Goal: Information Seeking & Learning: Learn about a topic

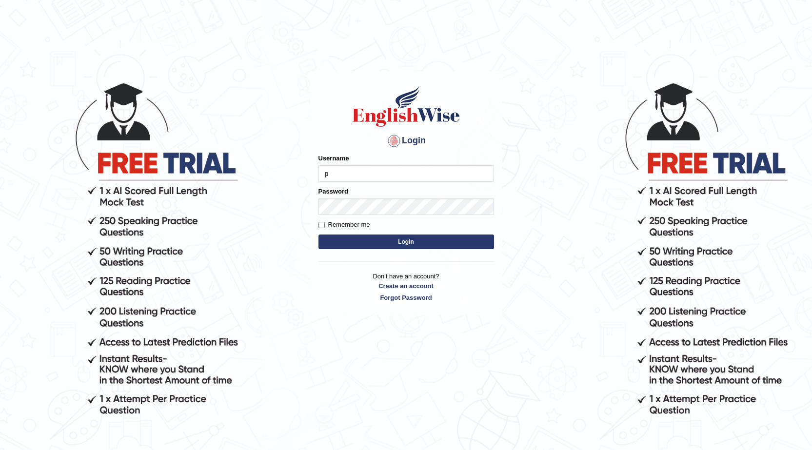
type input "pawandeep_64"
click at [435, 240] on button "Login" at bounding box center [405, 241] width 175 height 15
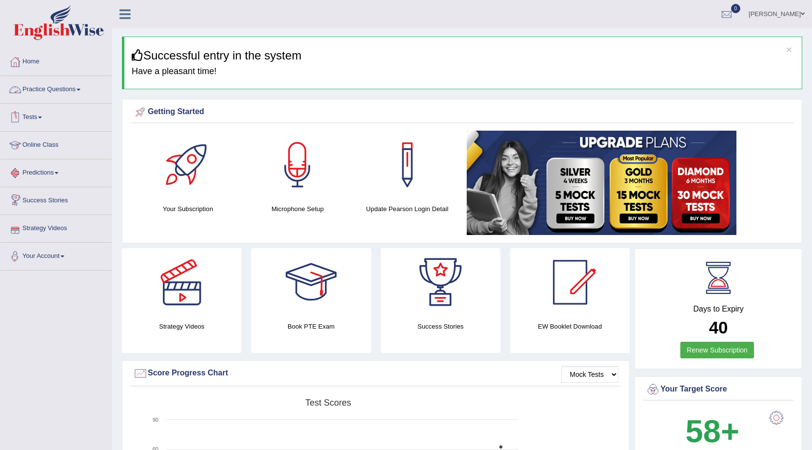
click at [62, 93] on link "Practice Questions" at bounding box center [55, 88] width 111 height 24
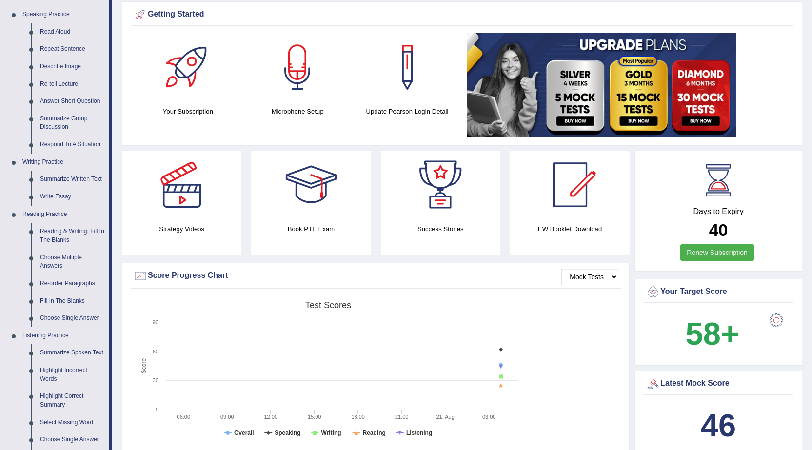
scroll to position [132, 0]
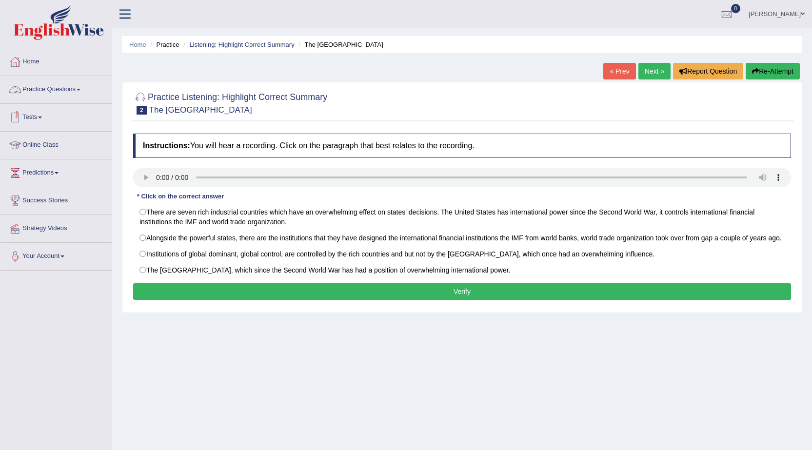
click at [47, 88] on link "Practice Questions" at bounding box center [55, 88] width 111 height 24
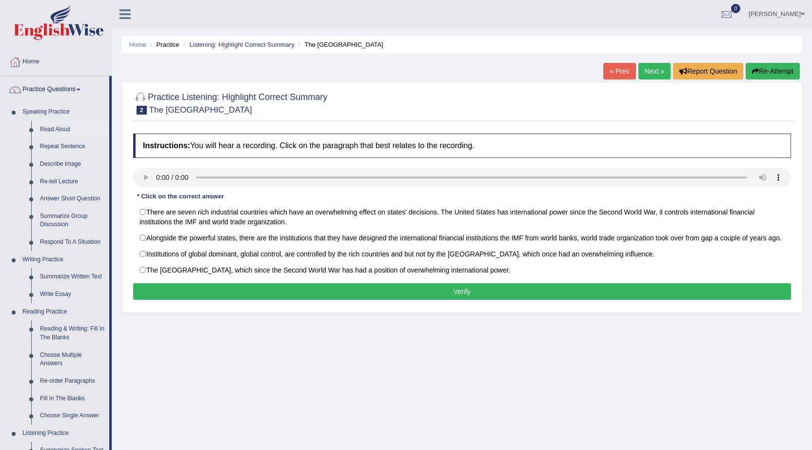
click at [51, 127] on link "Read Aloud" at bounding box center [73, 130] width 74 height 18
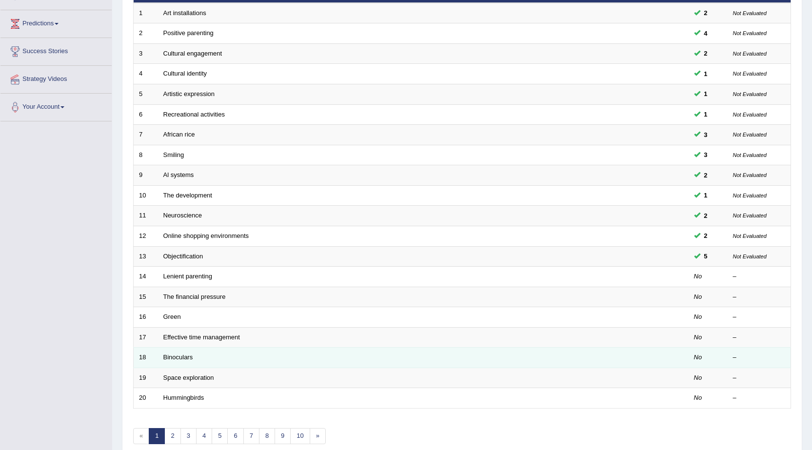
scroll to position [195, 0]
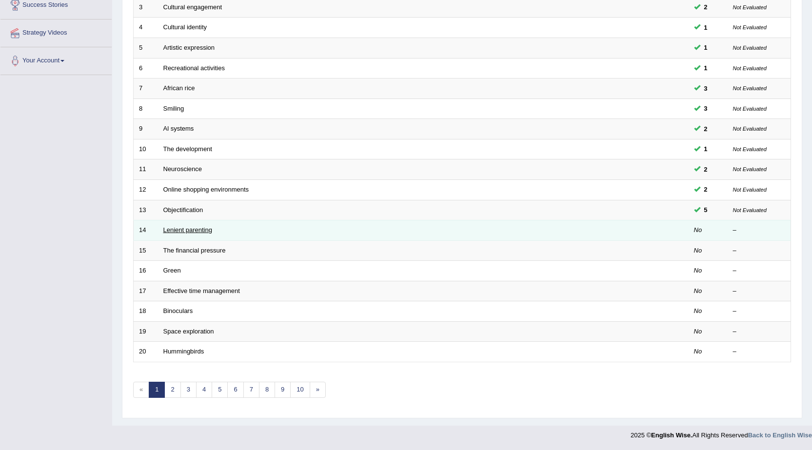
click at [180, 227] on link "Lenient parenting" at bounding box center [187, 229] width 49 height 7
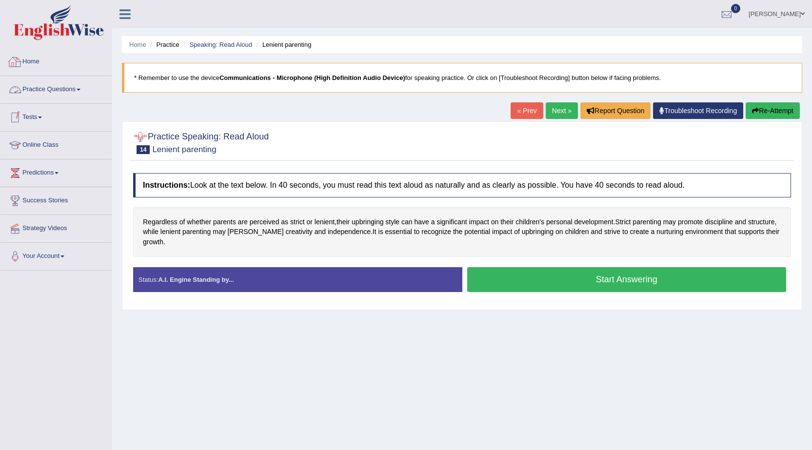
click at [57, 88] on link "Practice Questions" at bounding box center [55, 88] width 111 height 24
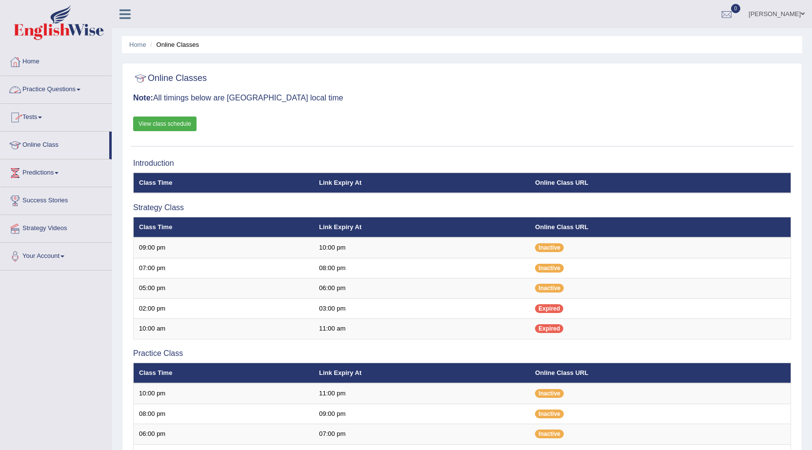
click at [67, 86] on link "Practice Questions" at bounding box center [55, 88] width 111 height 24
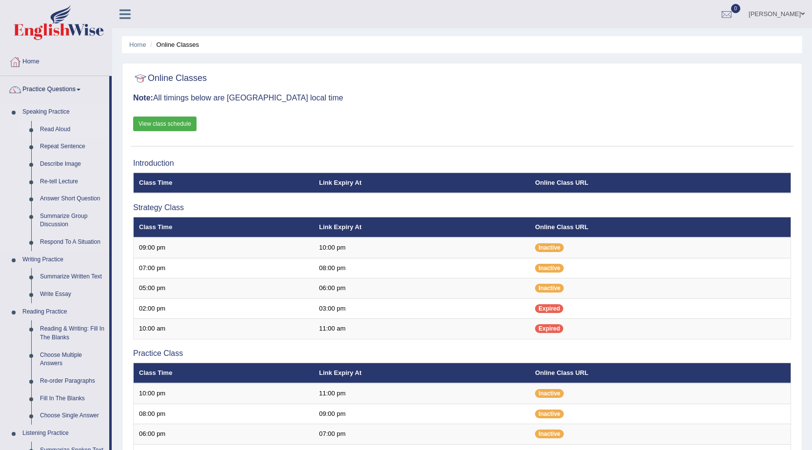
click at [57, 128] on link "Read Aloud" at bounding box center [73, 130] width 74 height 18
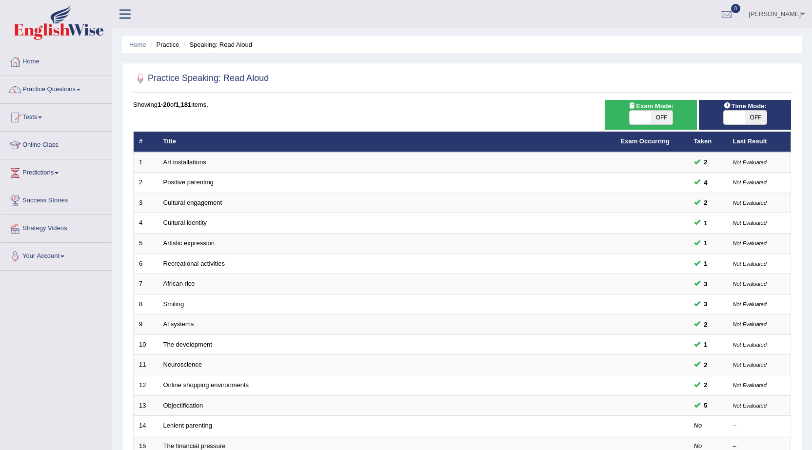
click at [641, 112] on span at bounding box center [639, 118] width 21 height 14
checkbox input "true"
click at [731, 113] on span at bounding box center [733, 118] width 21 height 14
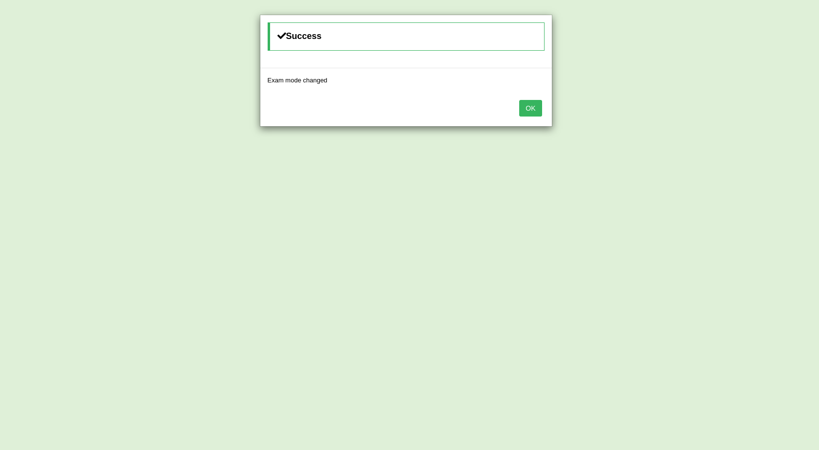
click at [727, 123] on div "Success Exam mode changed OK" at bounding box center [409, 225] width 819 height 450
click at [527, 104] on button "OK" at bounding box center [530, 108] width 22 height 17
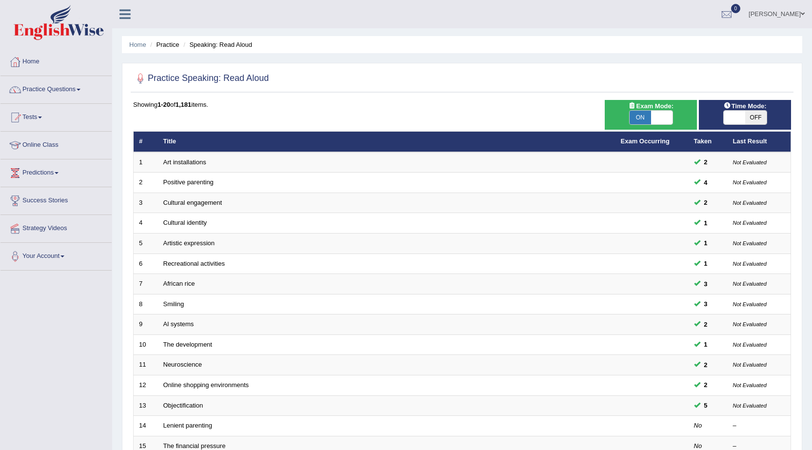
click at [737, 113] on span at bounding box center [733, 118] width 21 height 14
checkbox input "true"
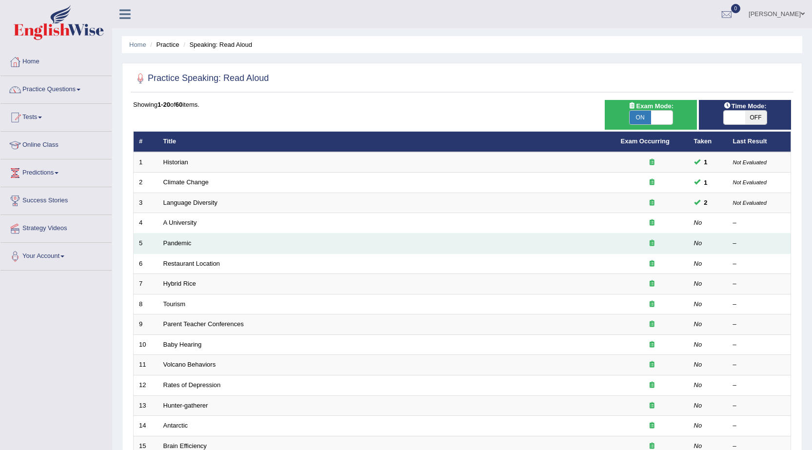
scroll to position [146, 0]
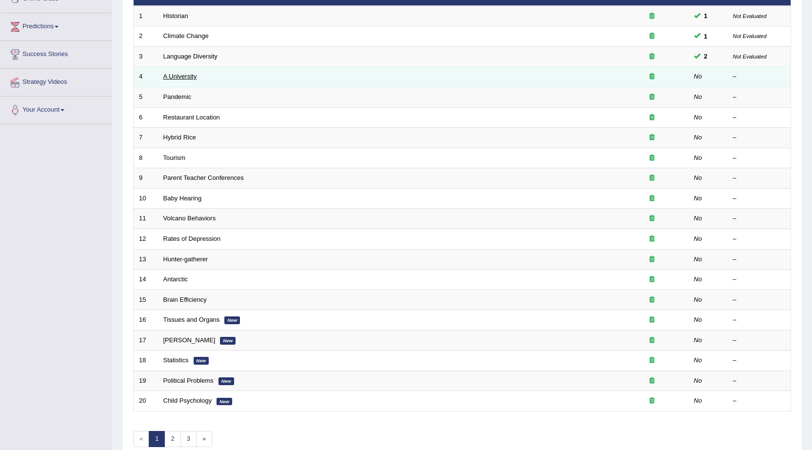
click at [190, 74] on link "A University" at bounding box center [180, 76] width 34 height 7
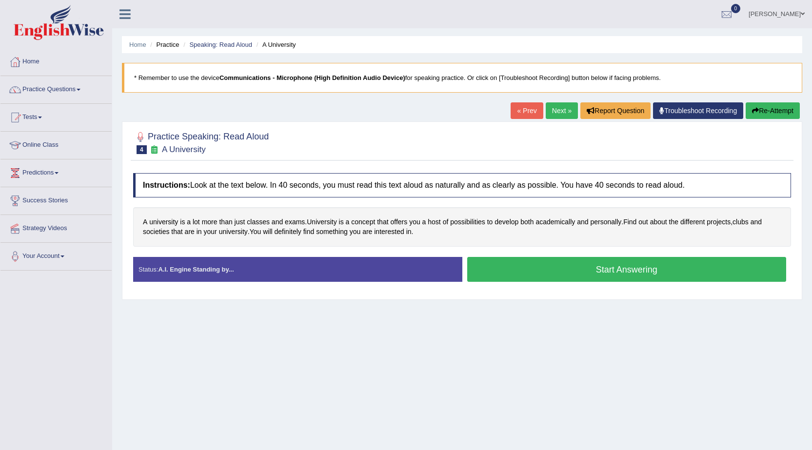
click at [566, 278] on button "Start Answering" at bounding box center [626, 269] width 319 height 25
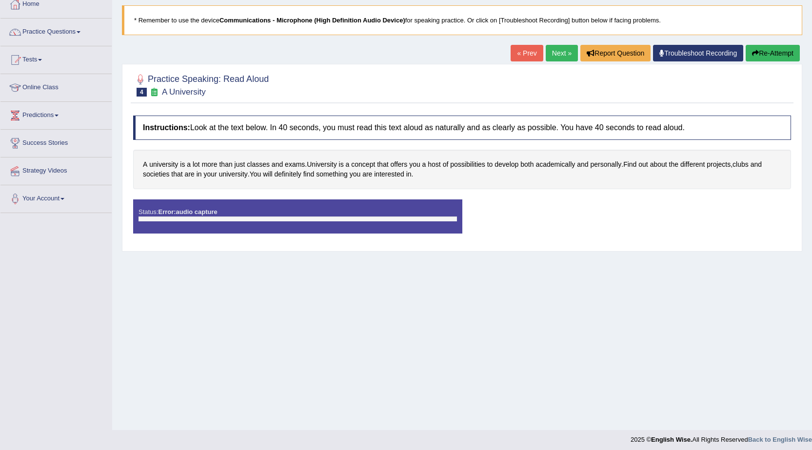
scroll to position [62, 0]
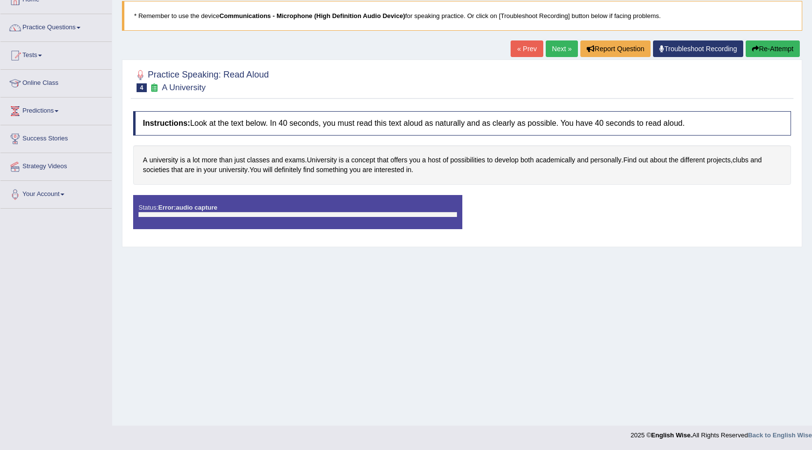
click at [770, 46] on button "Re-Attempt" at bounding box center [772, 48] width 54 height 17
click at [769, 47] on button "Re-Attempt" at bounding box center [772, 48] width 54 height 17
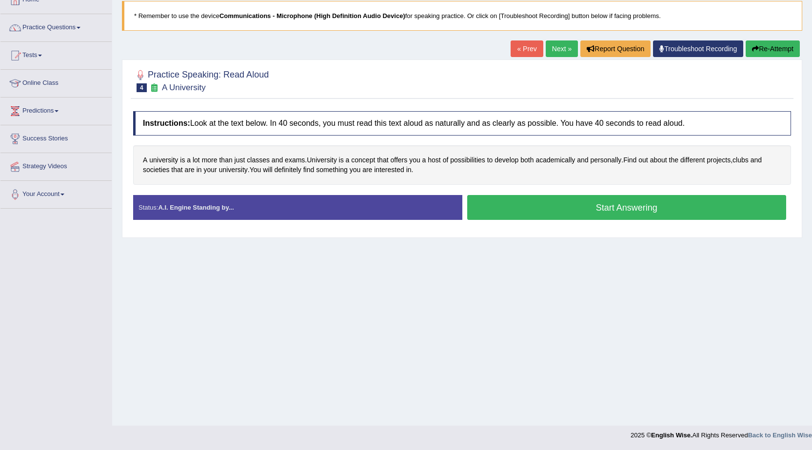
click at [532, 220] on div "Start Answering" at bounding box center [626, 208] width 329 height 27
click at [537, 210] on button "Start Answering" at bounding box center [626, 207] width 319 height 25
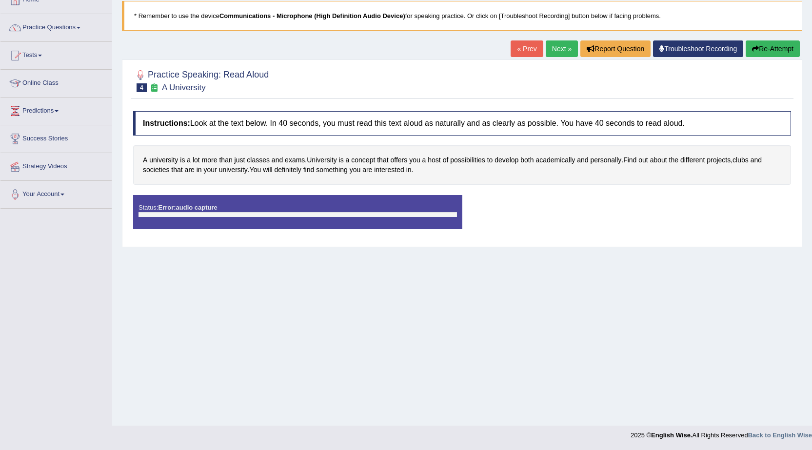
click at [351, 78] on div at bounding box center [462, 80] width 658 height 30
click at [669, 46] on link "Troubleshoot Recording" at bounding box center [698, 48] width 90 height 17
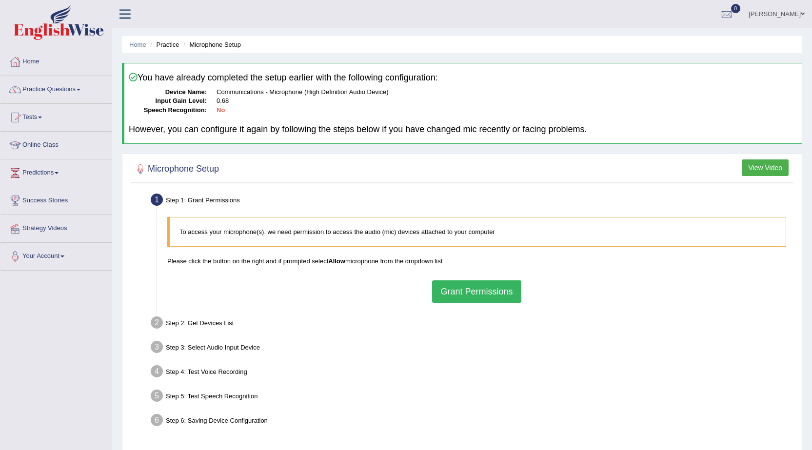
click at [460, 298] on button "Grant Permissions" at bounding box center [476, 291] width 89 height 22
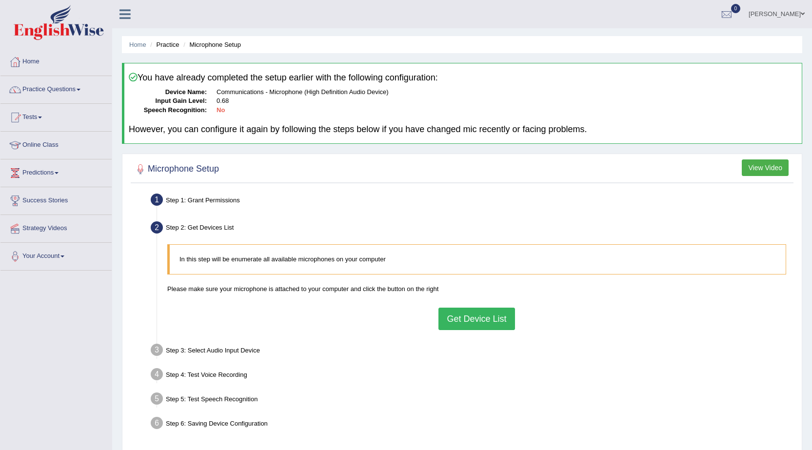
click at [475, 313] on button "Get Device List" at bounding box center [476, 319] width 76 height 22
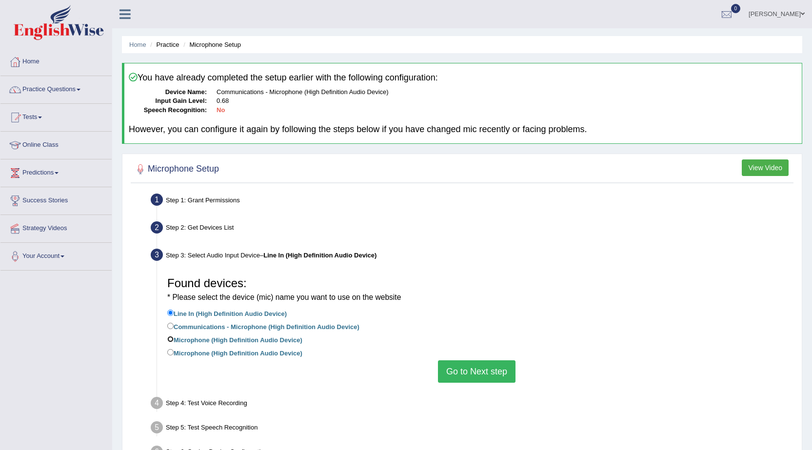
click at [168, 337] on input "Microphone (High Definition Audio Device)" at bounding box center [170, 339] width 6 height 6
radio input "true"
click at [464, 378] on button "Go to Next step" at bounding box center [477, 371] width 78 height 22
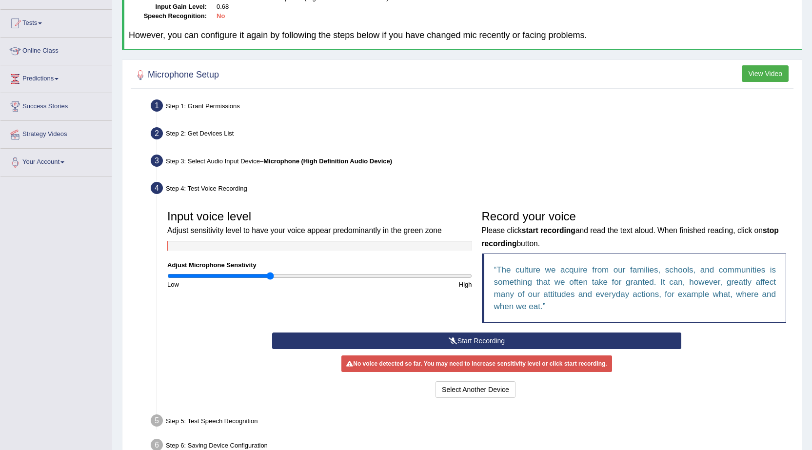
scroll to position [97, 0]
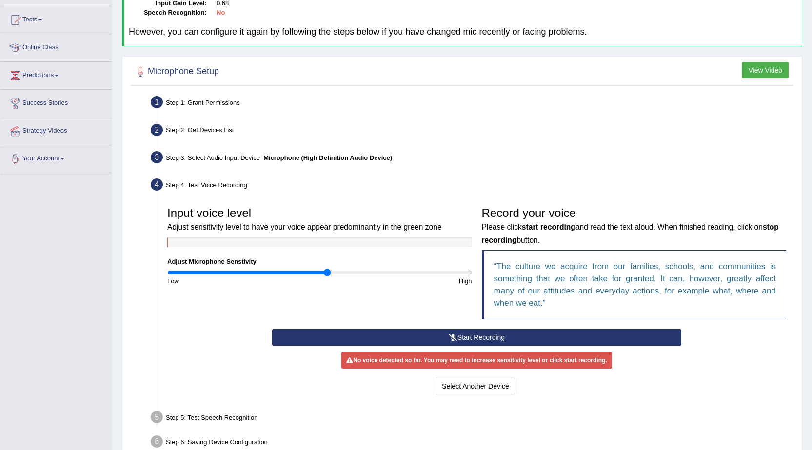
type input "1.06"
click at [326, 274] on input "range" at bounding box center [319, 273] width 305 height 8
click at [409, 338] on button "Start Recording" at bounding box center [476, 337] width 409 height 17
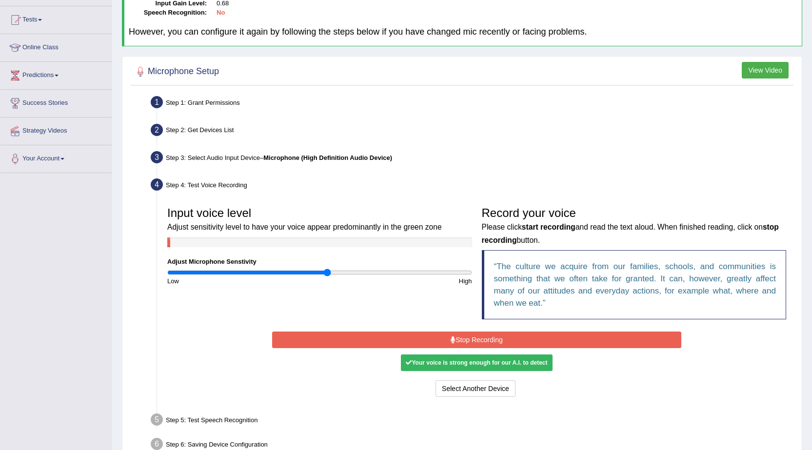
click at [430, 338] on button "Stop Recording" at bounding box center [476, 339] width 409 height 17
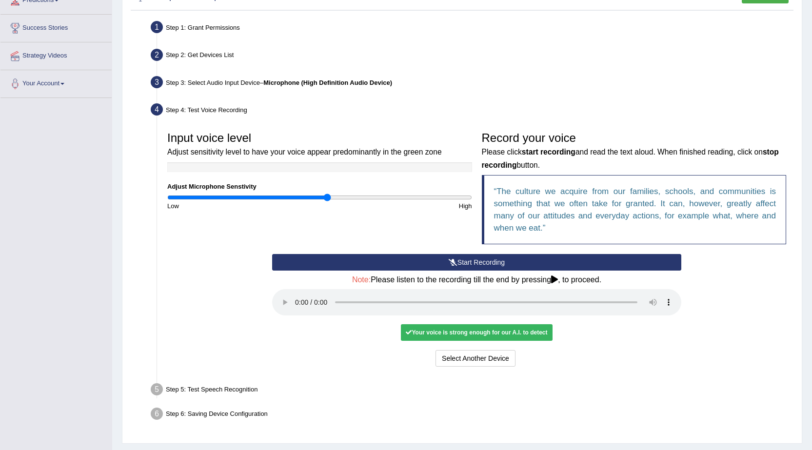
scroll to position [198, 0]
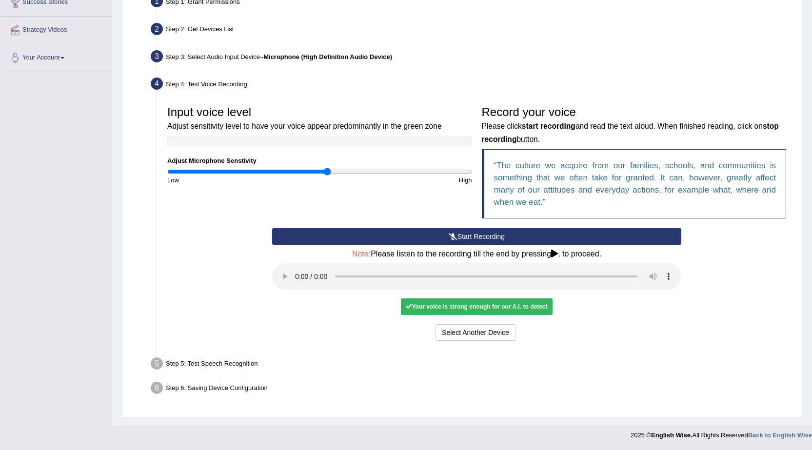
click at [209, 361] on div "Step 5: Test Speech Recognition" at bounding box center [471, 364] width 651 height 21
click at [209, 363] on div "Step 5: Test Speech Recognition" at bounding box center [471, 364] width 651 height 21
click at [233, 364] on div "Step 5: Test Speech Recognition" at bounding box center [471, 364] width 651 height 21
click at [214, 362] on div "Step 5: Test Speech Recognition" at bounding box center [471, 364] width 651 height 21
click at [479, 310] on div "Your voice is strong enough for our A.I. to detect" at bounding box center [476, 306] width 151 height 17
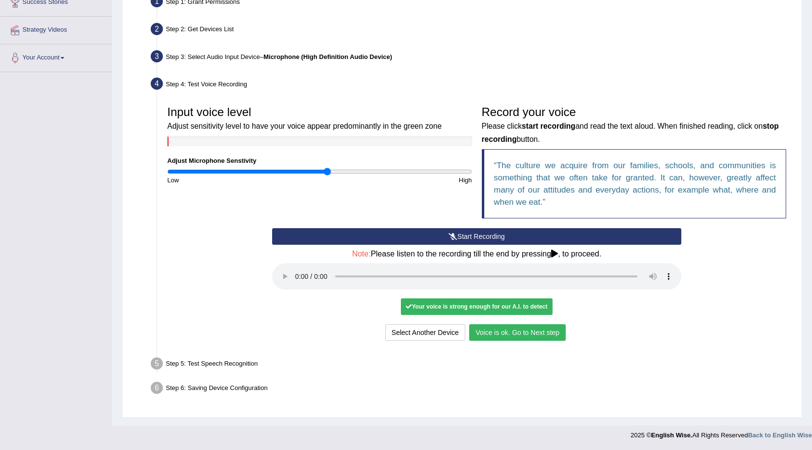
click at [480, 335] on button "Voice is ok. Go to Next step" at bounding box center [517, 332] width 97 height 17
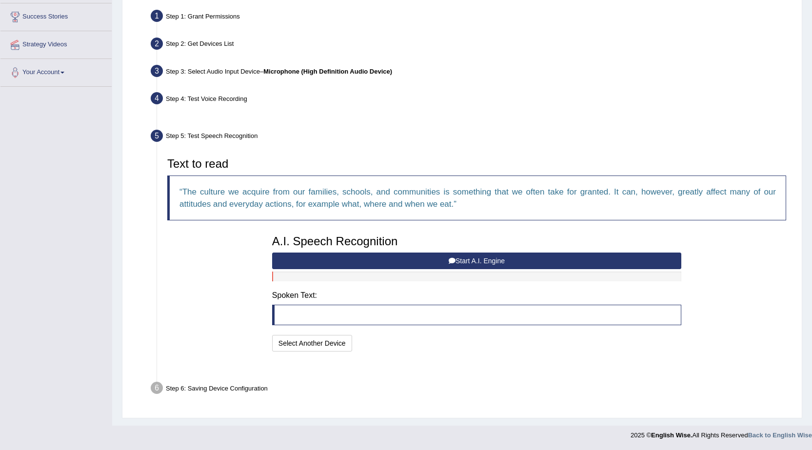
scroll to position [160, 0]
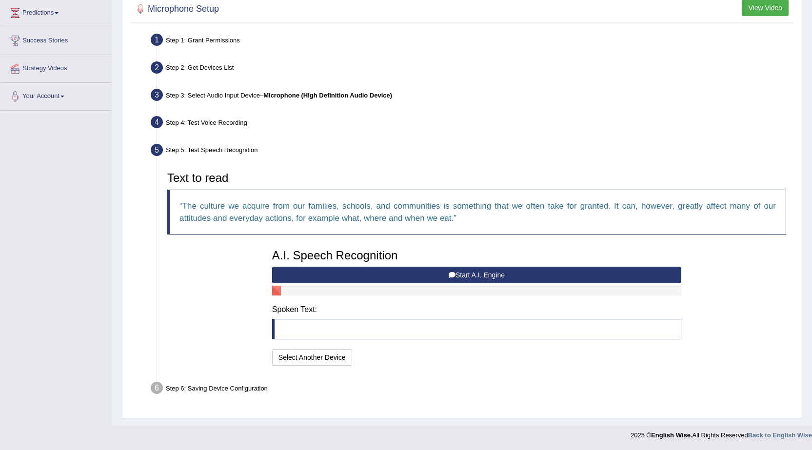
click at [427, 273] on button "Start A.I. Engine" at bounding box center [476, 275] width 409 height 17
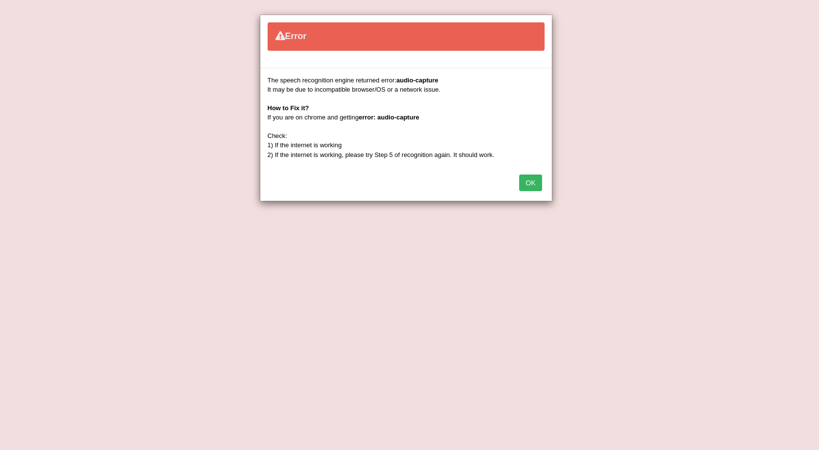
click at [532, 176] on button "OK" at bounding box center [530, 183] width 22 height 17
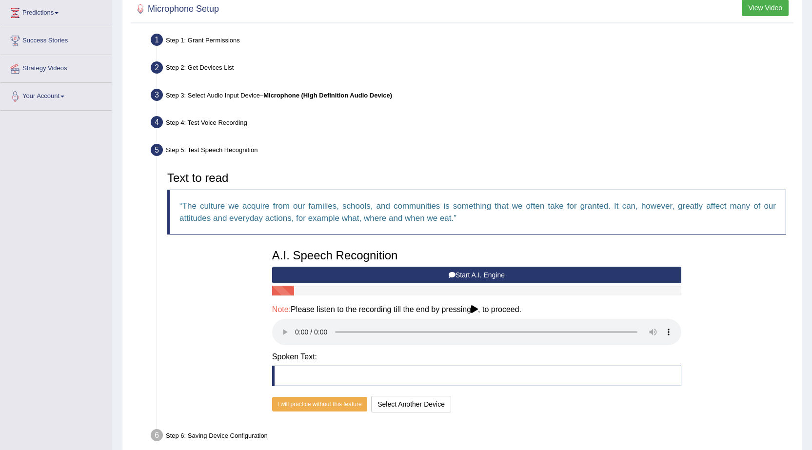
click at [478, 312] on icon at bounding box center [474, 309] width 7 height 8
click at [477, 308] on icon at bounding box center [474, 309] width 7 height 8
click at [478, 313] on icon at bounding box center [474, 309] width 7 height 8
click at [475, 308] on icon at bounding box center [474, 309] width 7 height 8
click at [328, 402] on button "I will practice without this feature" at bounding box center [319, 404] width 95 height 15
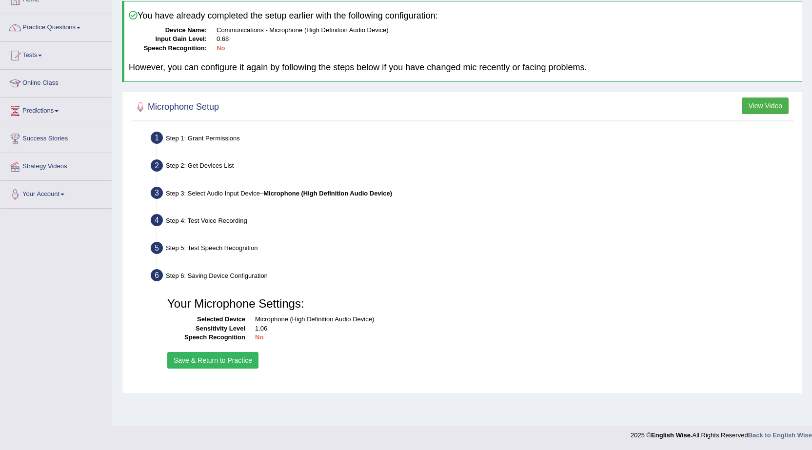
scroll to position [62, 0]
click at [222, 355] on button "Save & Return to Practice" at bounding box center [212, 360] width 91 height 17
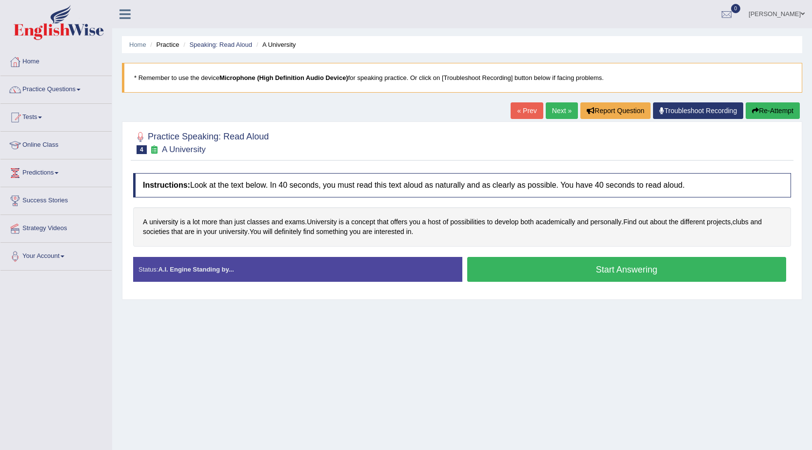
click at [596, 278] on button "Start Answering" at bounding box center [626, 269] width 319 height 25
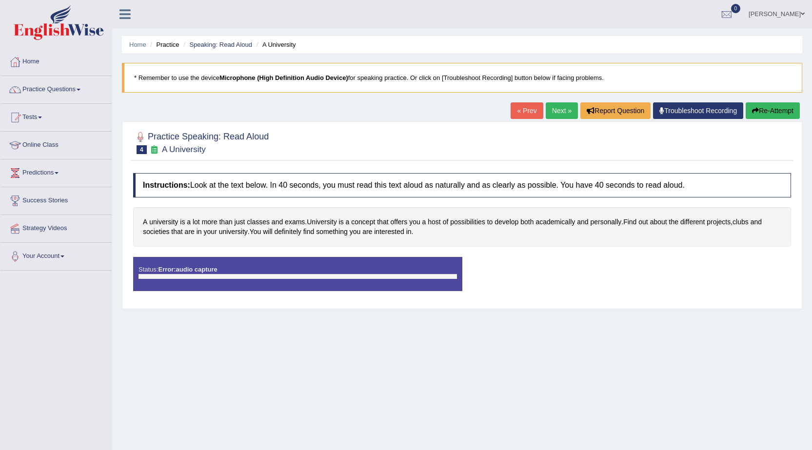
click at [210, 256] on div "Created with Highcharts 7.1.2 Too low Too high Time Pitch meter: 0 5 10 15 20 2…" at bounding box center [295, 256] width 334 height 0
click at [197, 263] on div "Status: Error: audio capture" at bounding box center [297, 274] width 329 height 34
click at [202, 272] on strong "Error: audio capture" at bounding box center [187, 269] width 59 height 7
click at [424, 82] on blockquote "* Remember to use the device Microphone (High Definition Audio Device) for spea…" at bounding box center [462, 78] width 680 height 30
click at [291, 78] on b "Microphone (High Definition Audio Device)" at bounding box center [283, 77] width 129 height 7
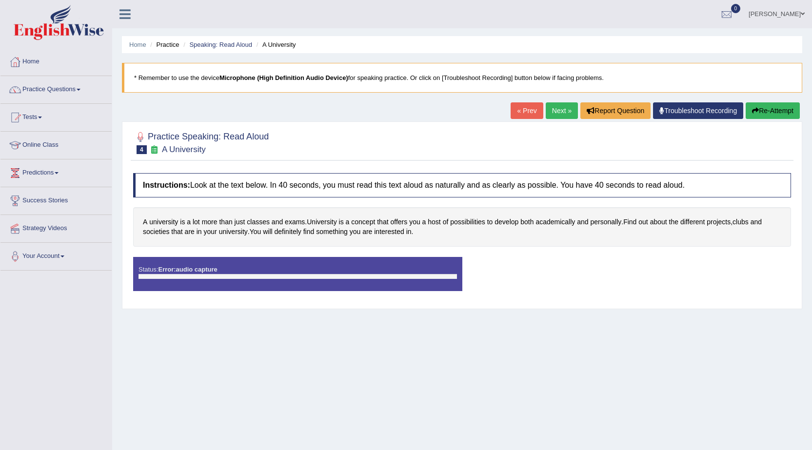
click at [695, 109] on link "Troubleshoot Recording" at bounding box center [698, 110] width 90 height 17
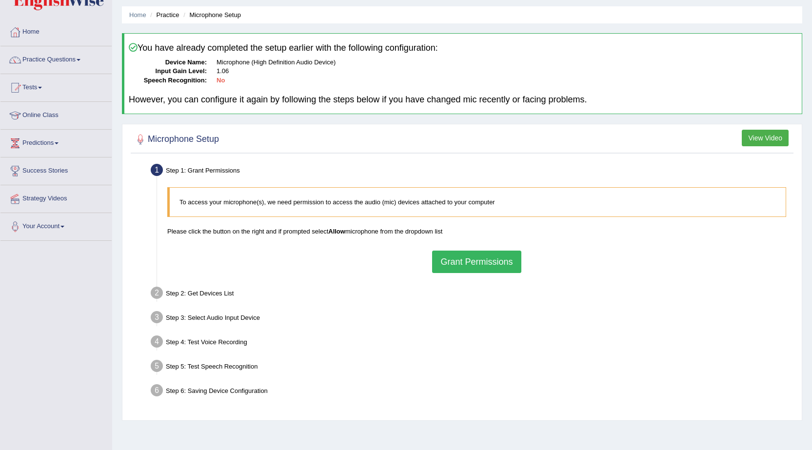
scroll to position [62, 0]
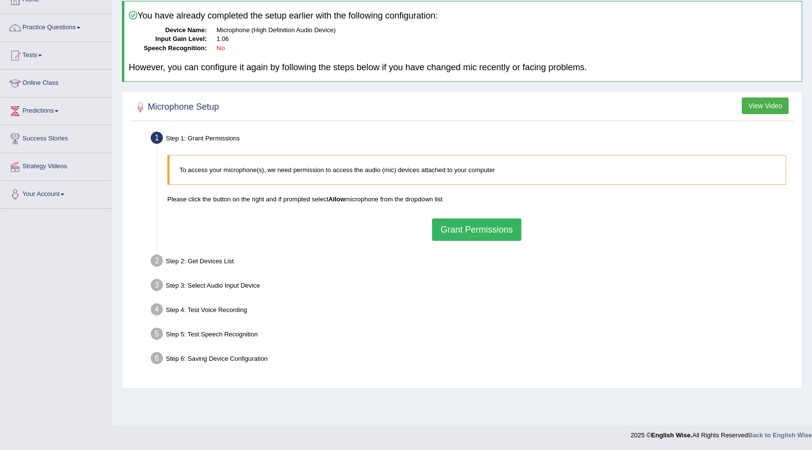
click at [463, 233] on button "Grant Permissions" at bounding box center [476, 229] width 89 height 22
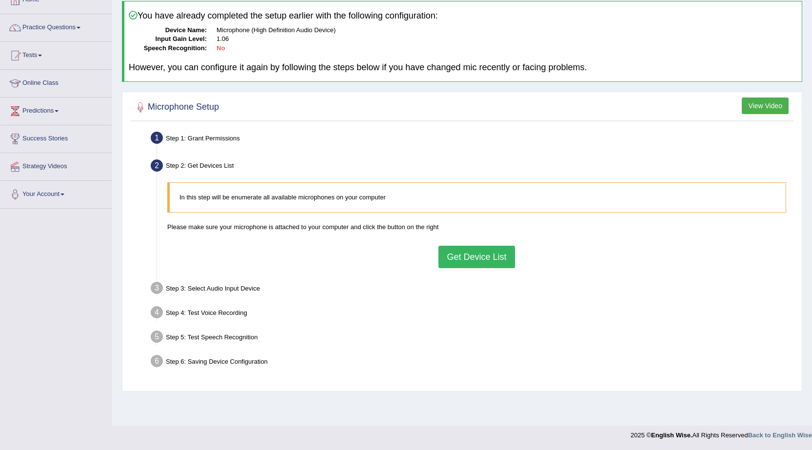
click at [452, 260] on button "Get Device List" at bounding box center [476, 257] width 76 height 22
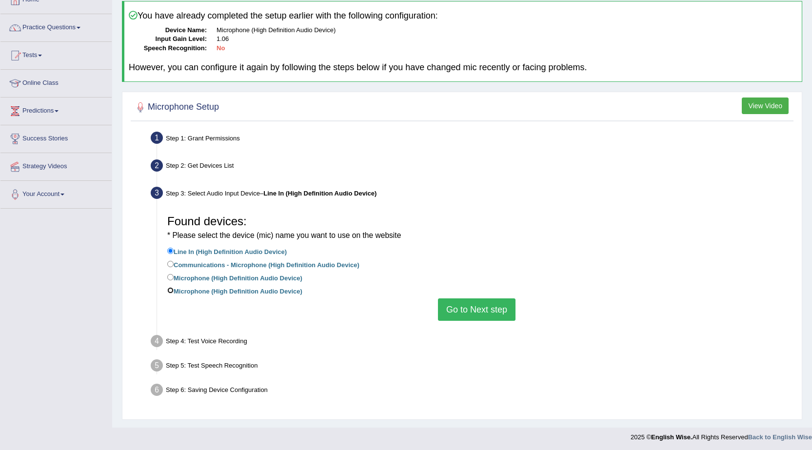
click at [171, 293] on input "Microphone (High Definition Audio Device)" at bounding box center [170, 290] width 6 height 6
radio input "true"
click at [167, 261] on input "Communications - Microphone (High Definition Audio Device)" at bounding box center [170, 264] width 6 height 6
radio input "true"
click at [457, 323] on div "Found devices: * Please select the device (mic) name you want to use on the web…" at bounding box center [476, 265] width 628 height 120
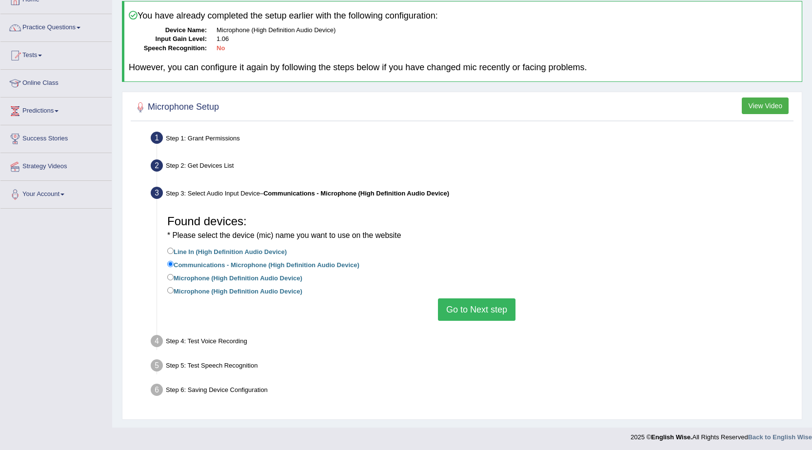
click at [448, 311] on button "Go to Next step" at bounding box center [477, 309] width 78 height 22
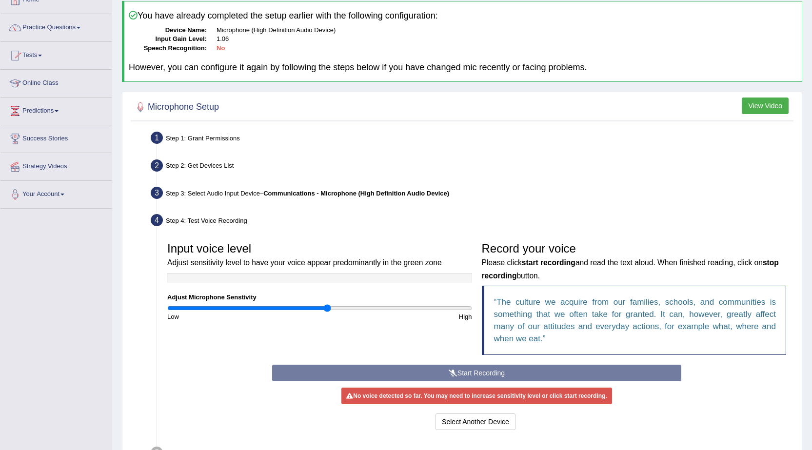
click at [440, 373] on div "Start Recording Stop Recording Note: Please listen to the recording till the en…" at bounding box center [476, 399] width 419 height 68
drag, startPoint x: 326, startPoint y: 308, endPoint x: 336, endPoint y: 308, distance: 10.2
type input "1.12"
click at [336, 308] on input "range" at bounding box center [319, 308] width 305 height 8
click at [435, 375] on div "Start Recording Stop Recording Note: Please listen to the recording till the en…" at bounding box center [476, 399] width 419 height 68
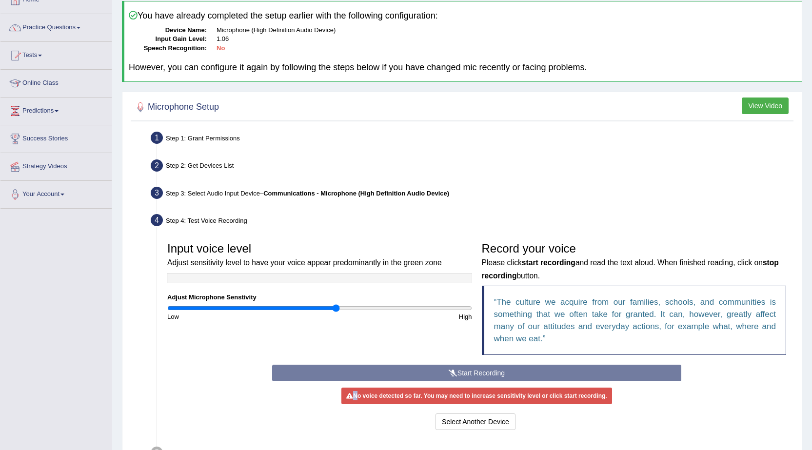
click at [436, 375] on div "Start Recording Stop Recording Note: Please listen to the recording till the en…" at bounding box center [476, 399] width 419 height 68
click at [456, 424] on button "Select Another Device" at bounding box center [475, 421] width 80 height 17
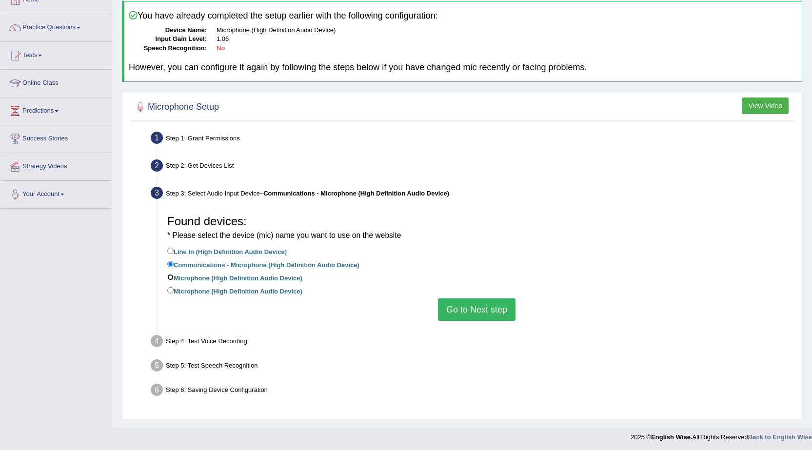
click at [171, 278] on input "Microphone (High Definition Audio Device)" at bounding box center [170, 277] width 6 height 6
radio input "true"
click at [454, 319] on button "Go to Next step" at bounding box center [477, 309] width 78 height 22
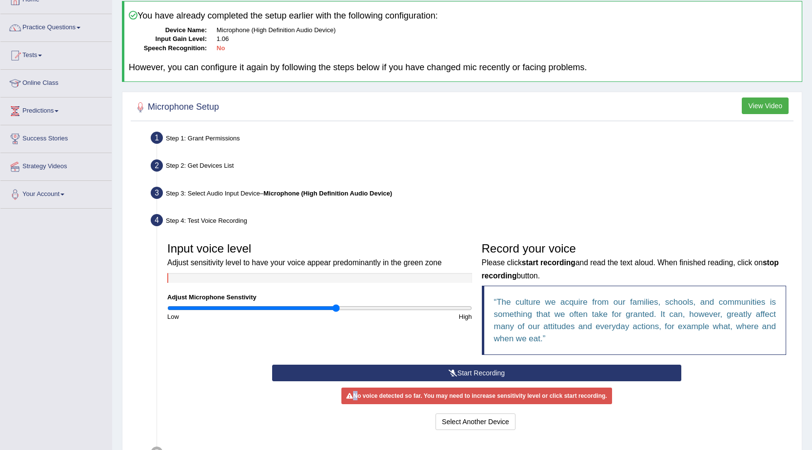
click at [448, 373] on icon at bounding box center [452, 373] width 9 height 7
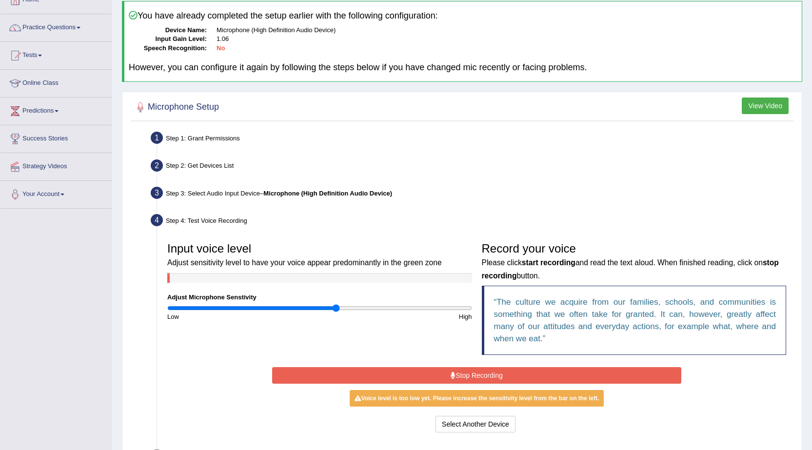
click at [450, 372] on icon at bounding box center [452, 375] width 5 height 7
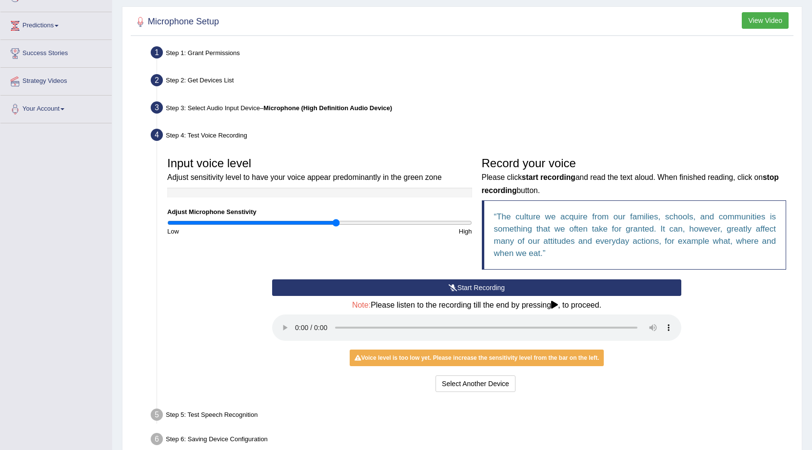
scroll to position [198, 0]
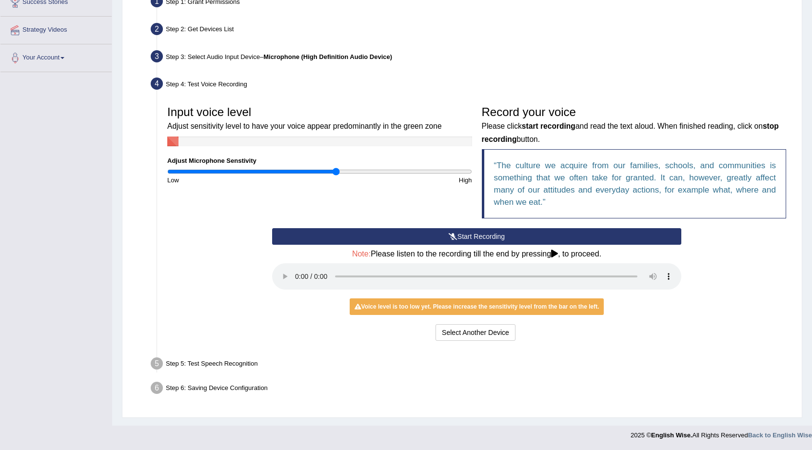
click at [486, 313] on div "Voice level is too low yet. Please increase the sensitivity level from the bar …" at bounding box center [477, 306] width 254 height 17
click at [554, 256] on icon at bounding box center [554, 254] width 7 height 8
drag, startPoint x: 449, startPoint y: 342, endPoint x: 450, endPoint y: 336, distance: 5.9
click at [448, 342] on div "Select Another Device Voice is ok. Go to Next step" at bounding box center [476, 333] width 409 height 19
click at [452, 334] on button "Select Another Device" at bounding box center [475, 332] width 80 height 17
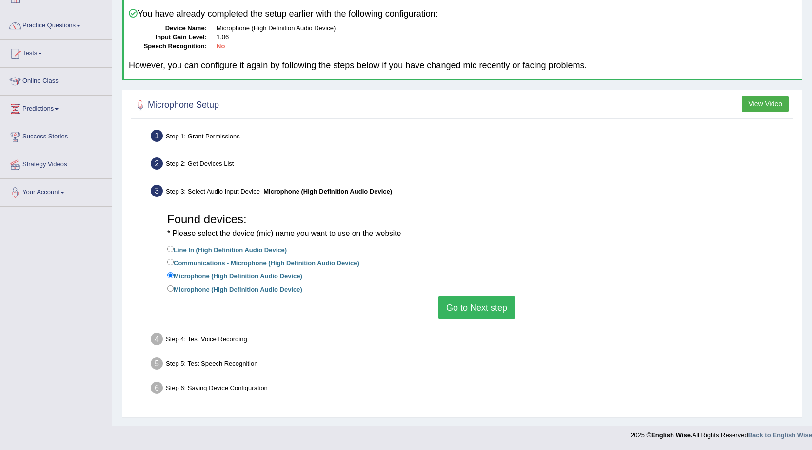
scroll to position [64, 0]
click at [170, 285] on input "Microphone (High Definition Audio Device)" at bounding box center [170, 288] width 6 height 6
radio input "true"
click at [507, 307] on button "Go to Next step" at bounding box center [477, 307] width 78 height 22
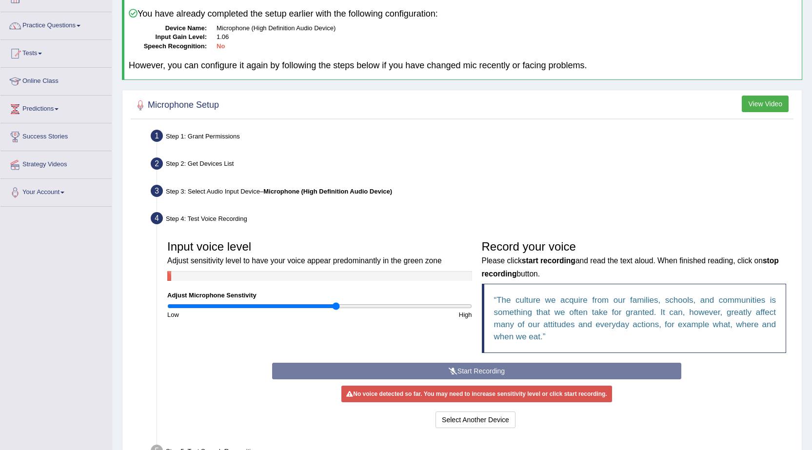
click at [456, 366] on div "Start Recording Stop Recording Note: Please listen to the recording till the en…" at bounding box center [476, 397] width 419 height 68
drag, startPoint x: 340, startPoint y: 308, endPoint x: 491, endPoint y: 312, distance: 151.2
type input "2"
click at [472, 310] on input "range" at bounding box center [319, 306] width 305 height 8
drag, startPoint x: 473, startPoint y: 373, endPoint x: 463, endPoint y: 377, distance: 11.6
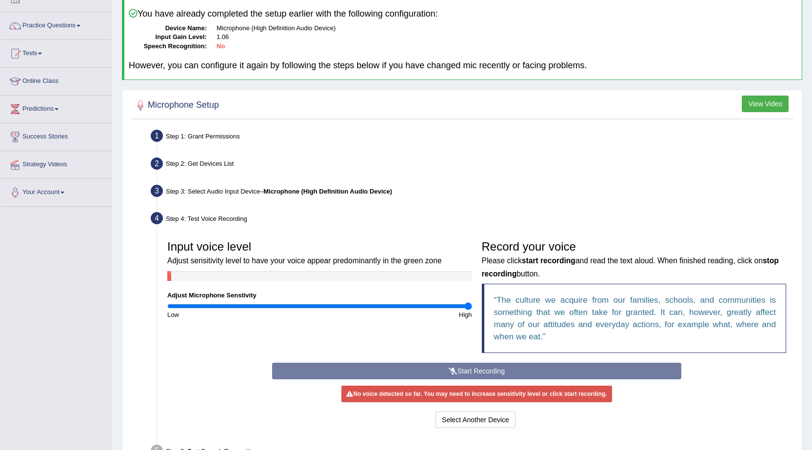
click at [473, 373] on div "Start Recording Stop Recording Note: Please listen to the recording till the en…" at bounding box center [476, 397] width 419 height 68
click at [442, 423] on button "Select Another Device" at bounding box center [475, 419] width 80 height 17
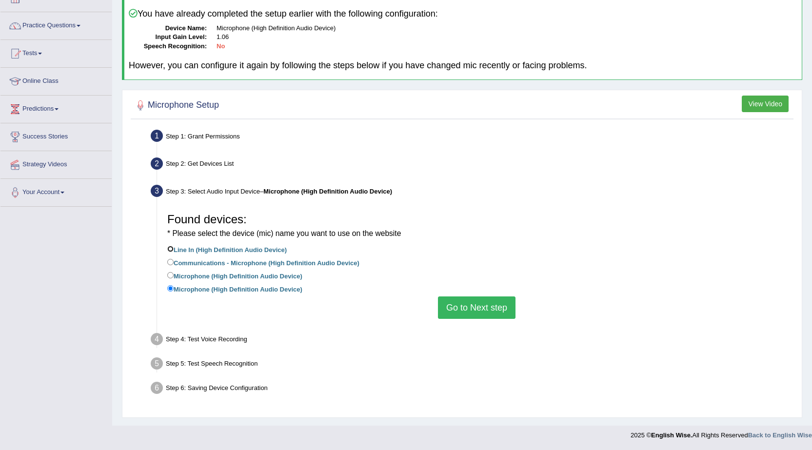
click at [172, 251] on input "Line In (High Definition Audio Device)" at bounding box center [170, 249] width 6 height 6
radio input "true"
click at [493, 311] on button "Go to Next step" at bounding box center [477, 307] width 78 height 22
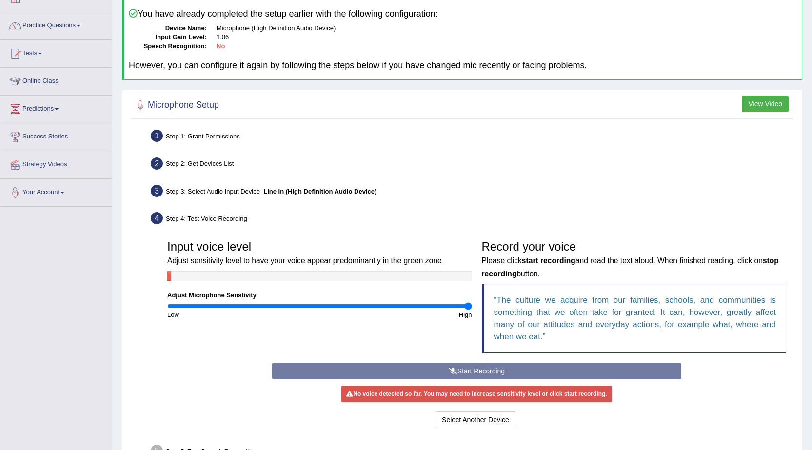
click at [464, 374] on div "Start Recording Stop Recording Note: Please listen to the recording till the en…" at bounding box center [476, 397] width 419 height 68
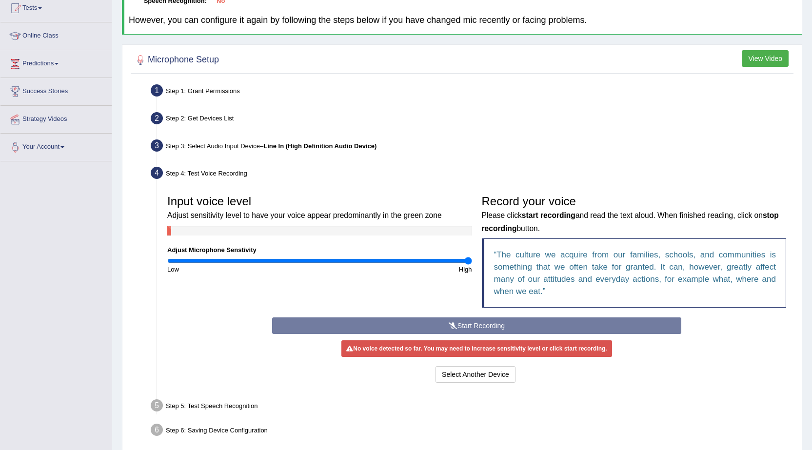
scroll to position [151, 0]
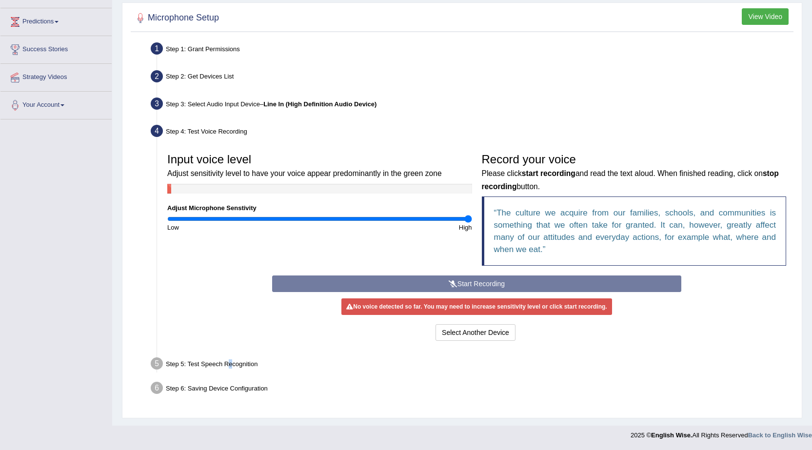
click at [228, 366] on div "Step 5: Test Speech Recognition" at bounding box center [471, 364] width 651 height 21
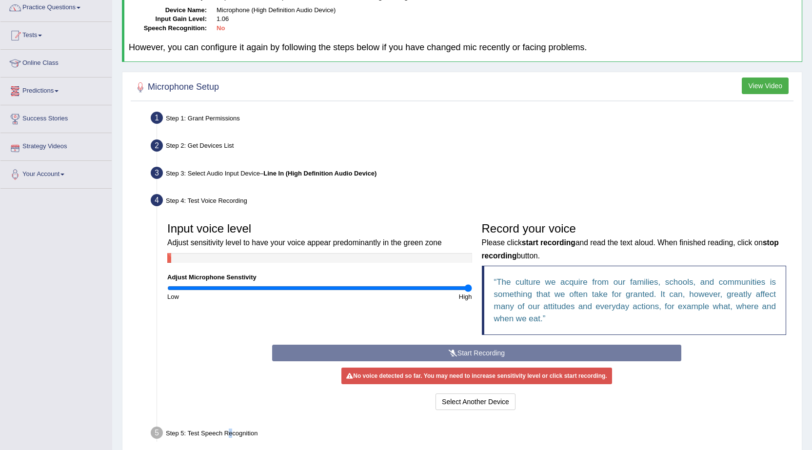
scroll to position [0, 0]
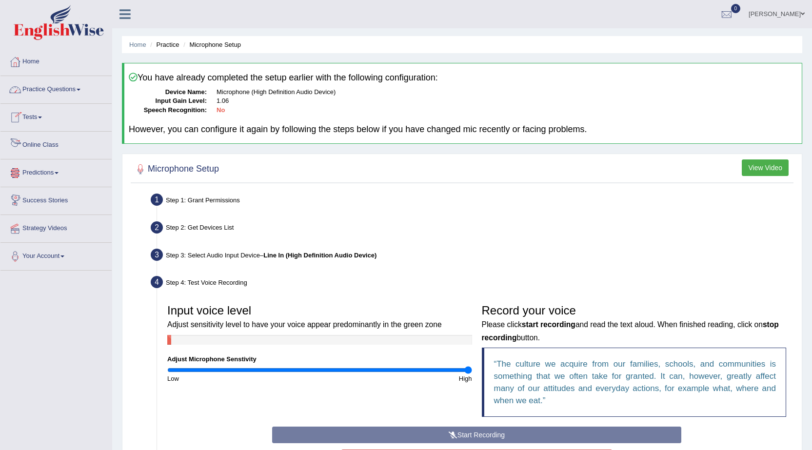
click at [45, 167] on link "Predictions" at bounding box center [55, 171] width 111 height 24
click at [29, 191] on link "Latest Predictions" at bounding box center [63, 196] width 91 height 18
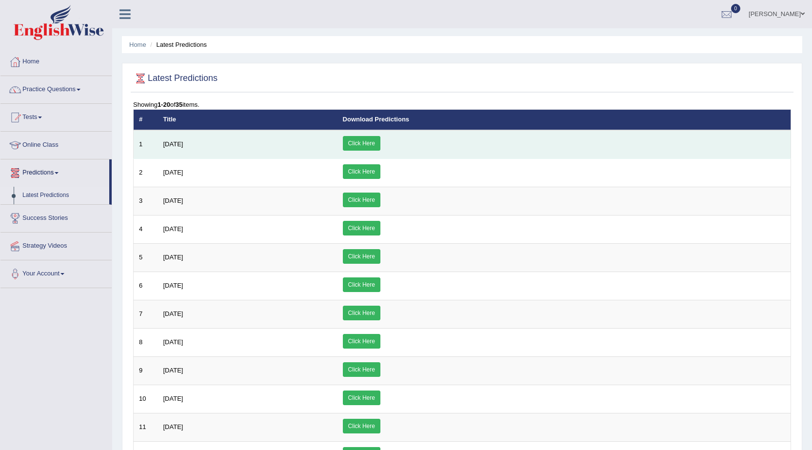
click at [380, 141] on link "Click Here" at bounding box center [362, 143] width 38 height 15
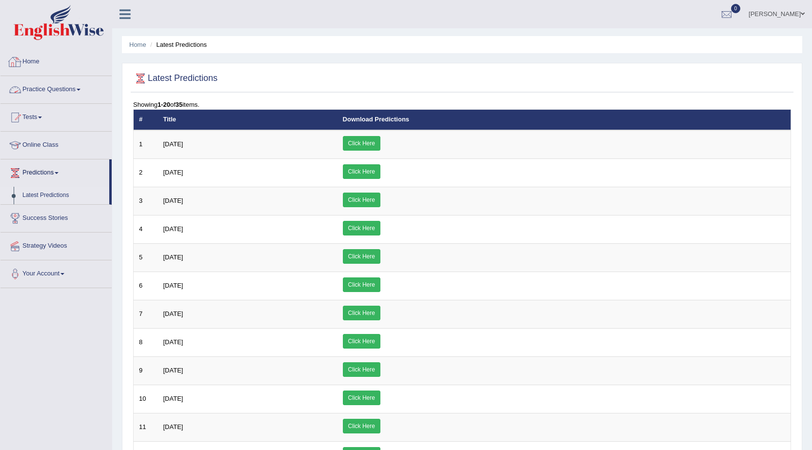
click at [61, 85] on link "Practice Questions" at bounding box center [55, 88] width 111 height 24
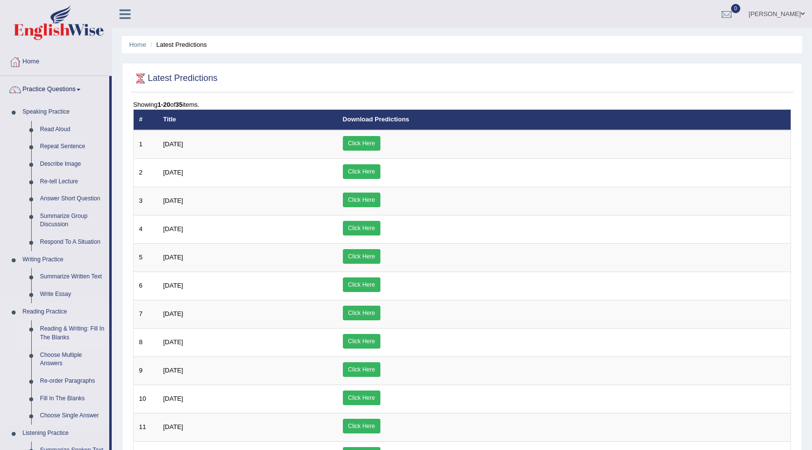
click at [72, 331] on link "Reading & Writing: Fill In The Blanks" at bounding box center [73, 333] width 74 height 26
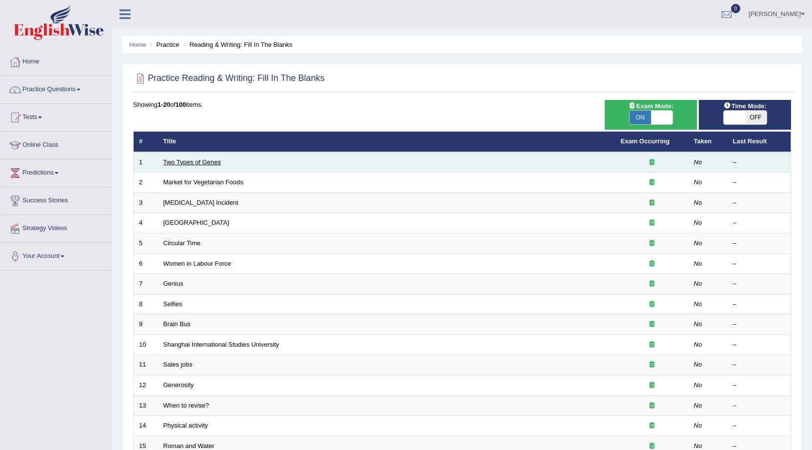
click at [175, 161] on link "Two Types of Genes" at bounding box center [192, 161] width 58 height 7
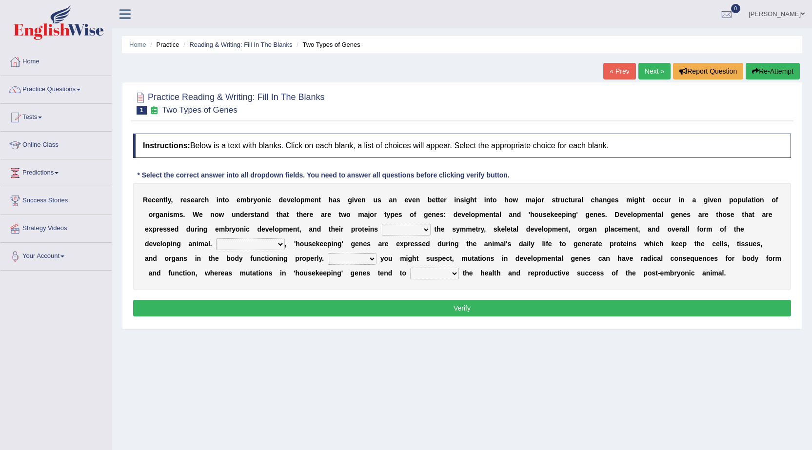
click at [426, 228] on select "push control hold elevate" at bounding box center [406, 230] width 49 height 12
select select "control"
click at [382, 224] on select "push control hold elevate" at bounding box center [406, 230] width 49 height 12
click at [285, 243] on b "," at bounding box center [286, 244] width 2 height 8
click at [277, 243] on select "Correspondingly Inclusively Conversely In contrast" at bounding box center [250, 244] width 69 height 12
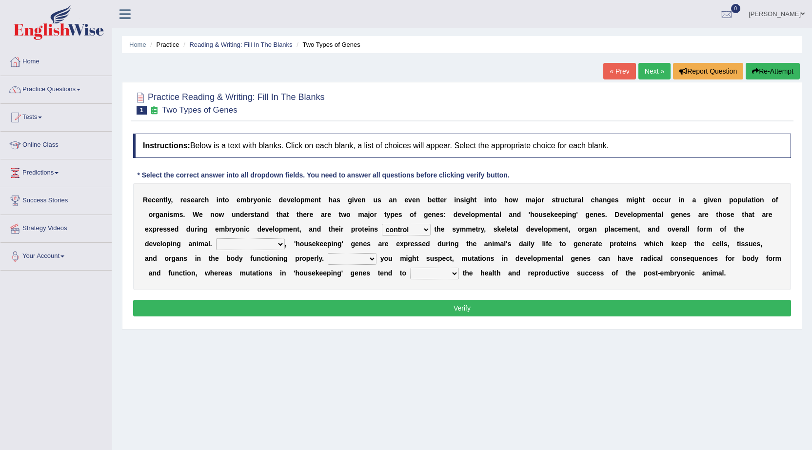
select select "In contrast"
click at [216, 238] on select "Correspondingly Inclusively Conversely In contrast" at bounding box center [250, 244] width 69 height 12
click at [369, 258] on select "For As With Within" at bounding box center [352, 259] width 49 height 12
select select "As"
click at [328, 253] on select "For As With Within" at bounding box center [352, 259] width 49 height 12
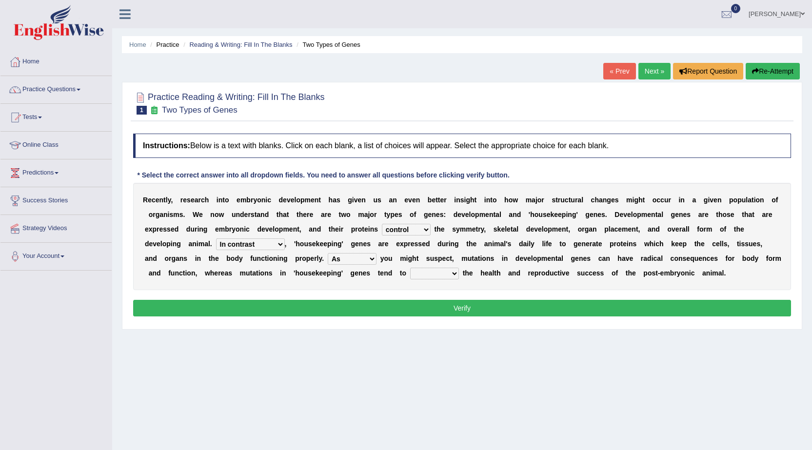
click at [444, 272] on select "affect effect interrupt defect" at bounding box center [434, 274] width 49 height 12
select select "effect"
click at [410, 268] on select "affect effect interrupt defect" at bounding box center [434, 274] width 49 height 12
click at [437, 304] on button "Verify" at bounding box center [462, 308] width 658 height 17
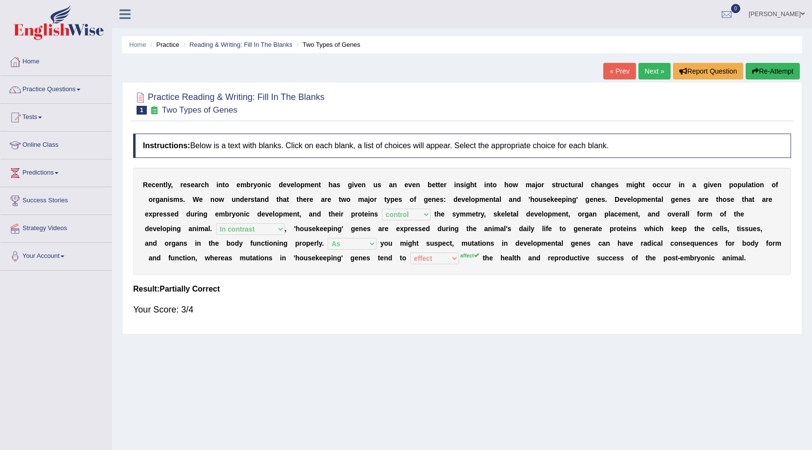
click at [649, 65] on link "Next »" at bounding box center [654, 71] width 32 height 17
